Goal: Find specific page/section: Find specific page/section

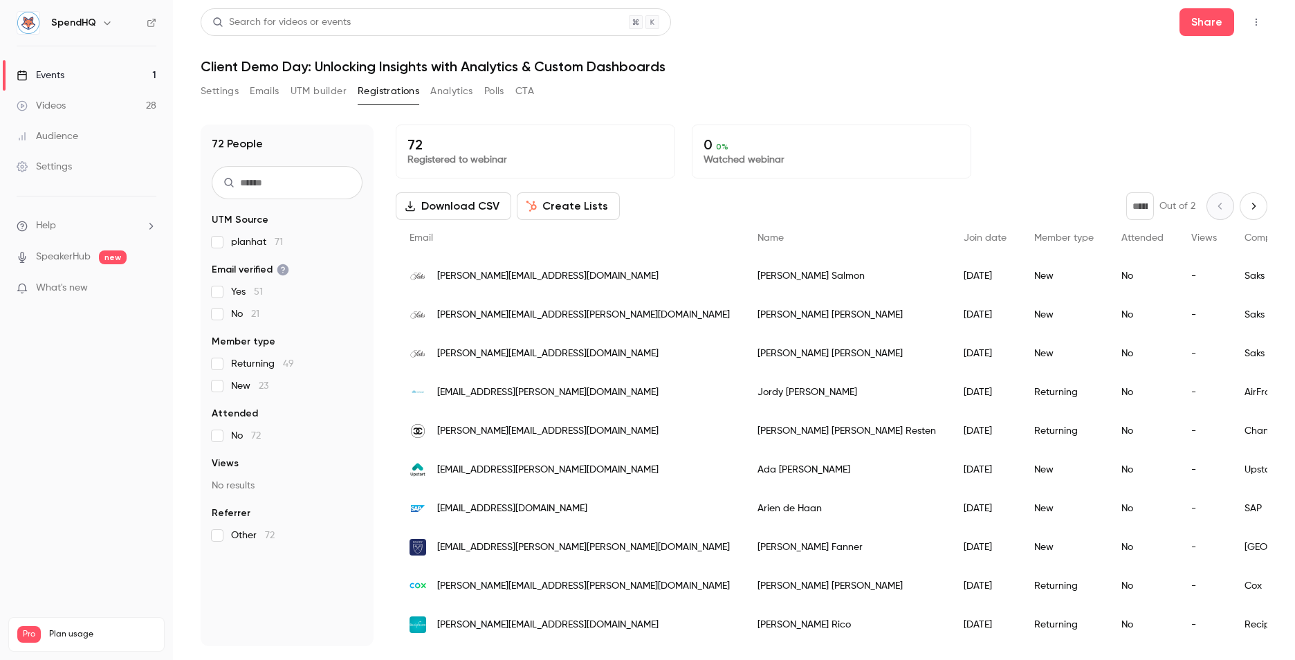
scroll to position [1558, 0]
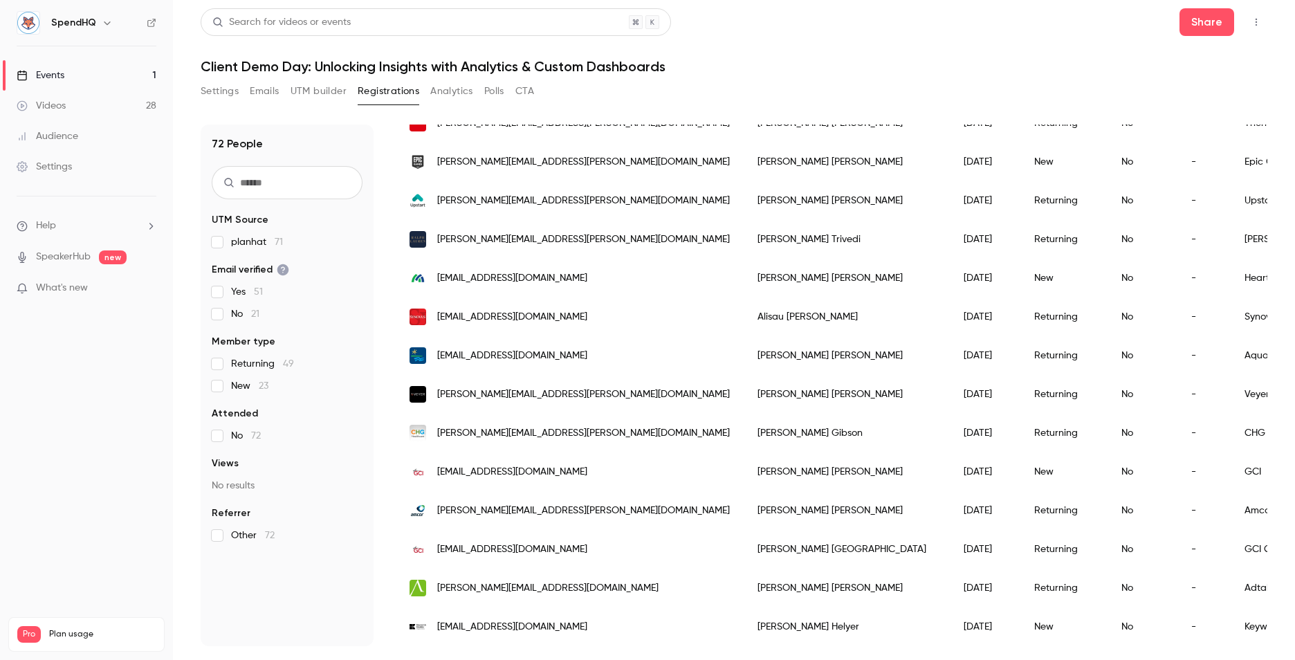
click at [396, 98] on button "Registrations" at bounding box center [389, 91] width 62 height 22
click at [326, 93] on button "UTM builder" at bounding box center [318, 91] width 56 height 22
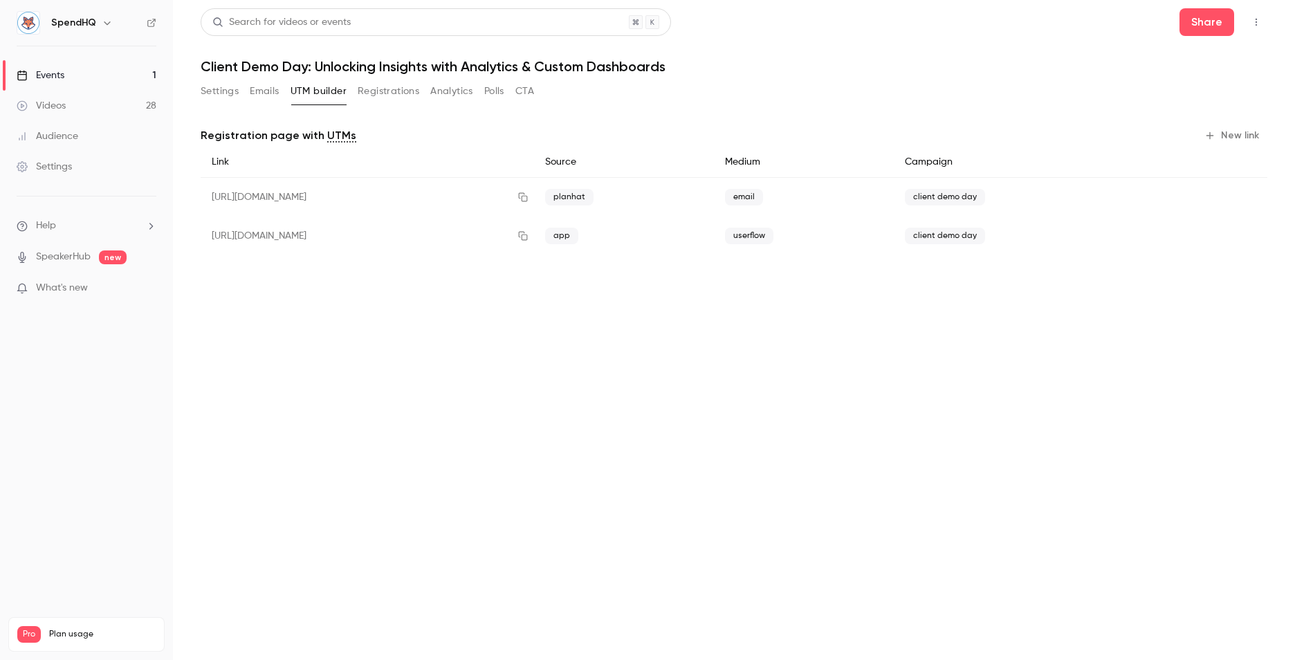
click at [383, 87] on button "Registrations" at bounding box center [389, 91] width 62 height 22
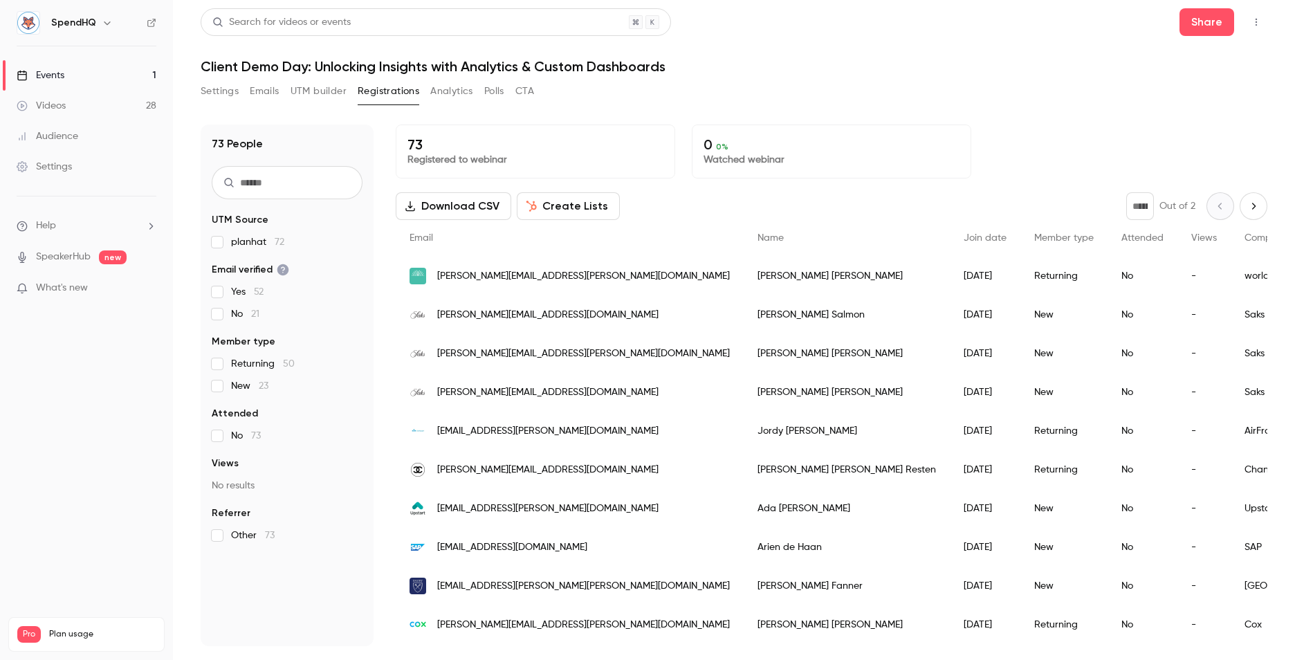
click at [57, 76] on div "Events" at bounding box center [41, 75] width 48 height 14
